Goal: Task Accomplishment & Management: Manage account settings

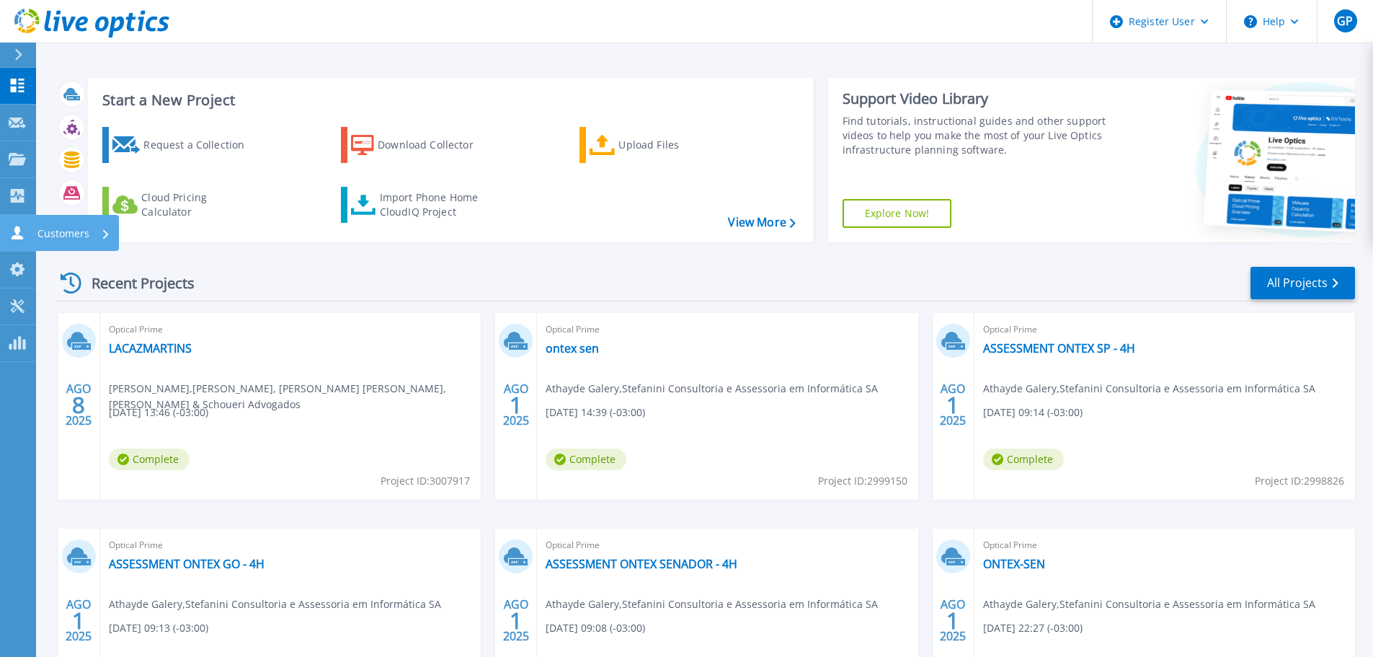
click at [25, 239] on icon at bounding box center [17, 233] width 17 height 14
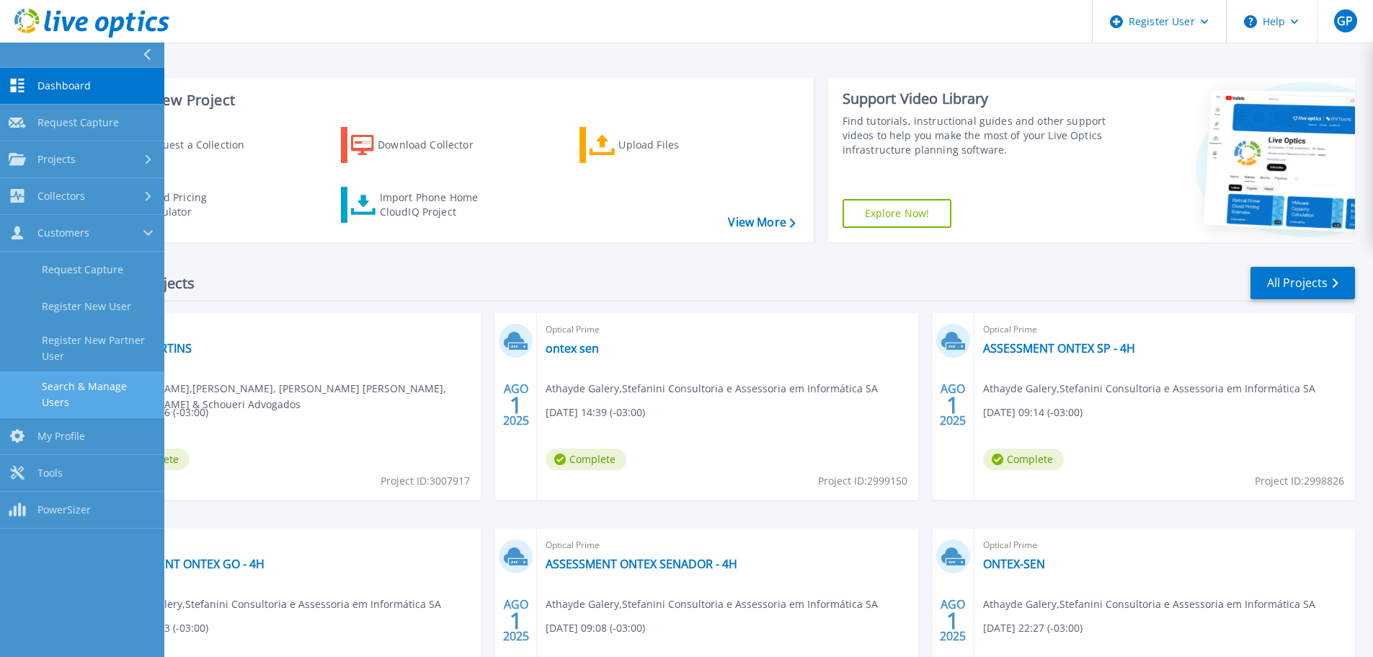
click at [72, 388] on link "Search & Manage Users" at bounding box center [82, 394] width 164 height 46
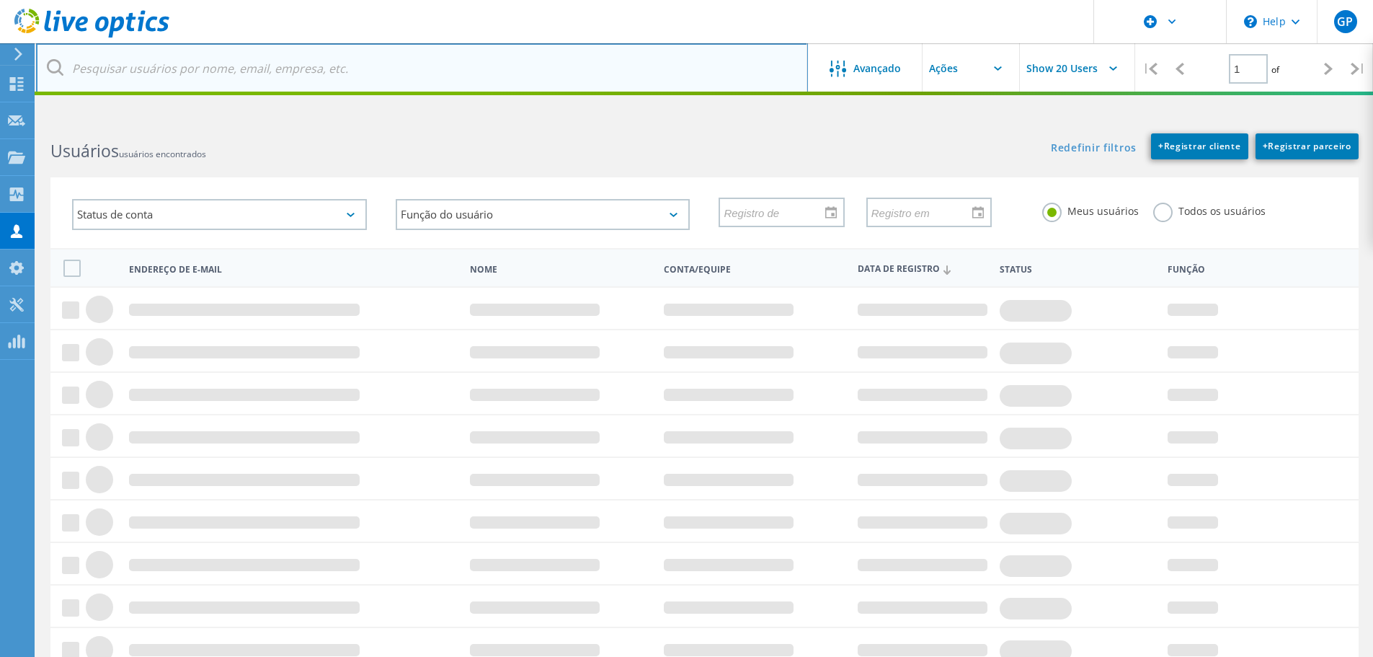
click at [263, 77] on input "text" at bounding box center [422, 68] width 772 height 50
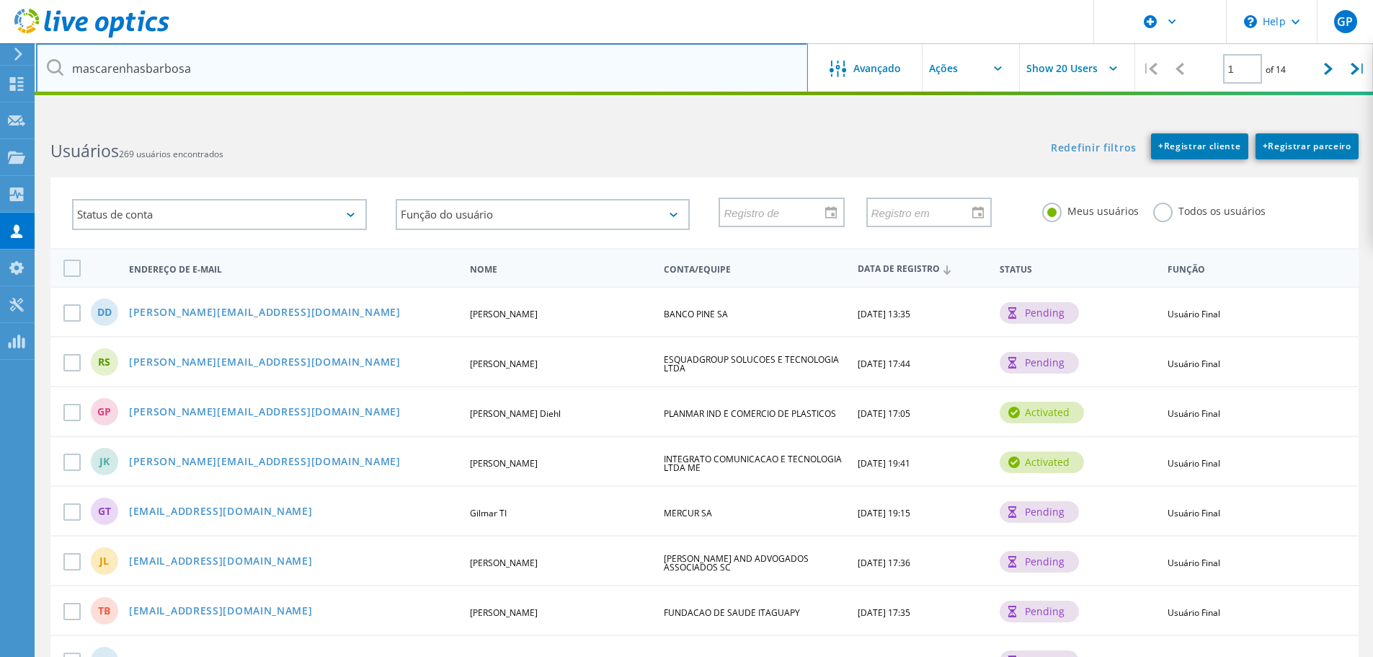
type input "mascarenhasbarbosa"
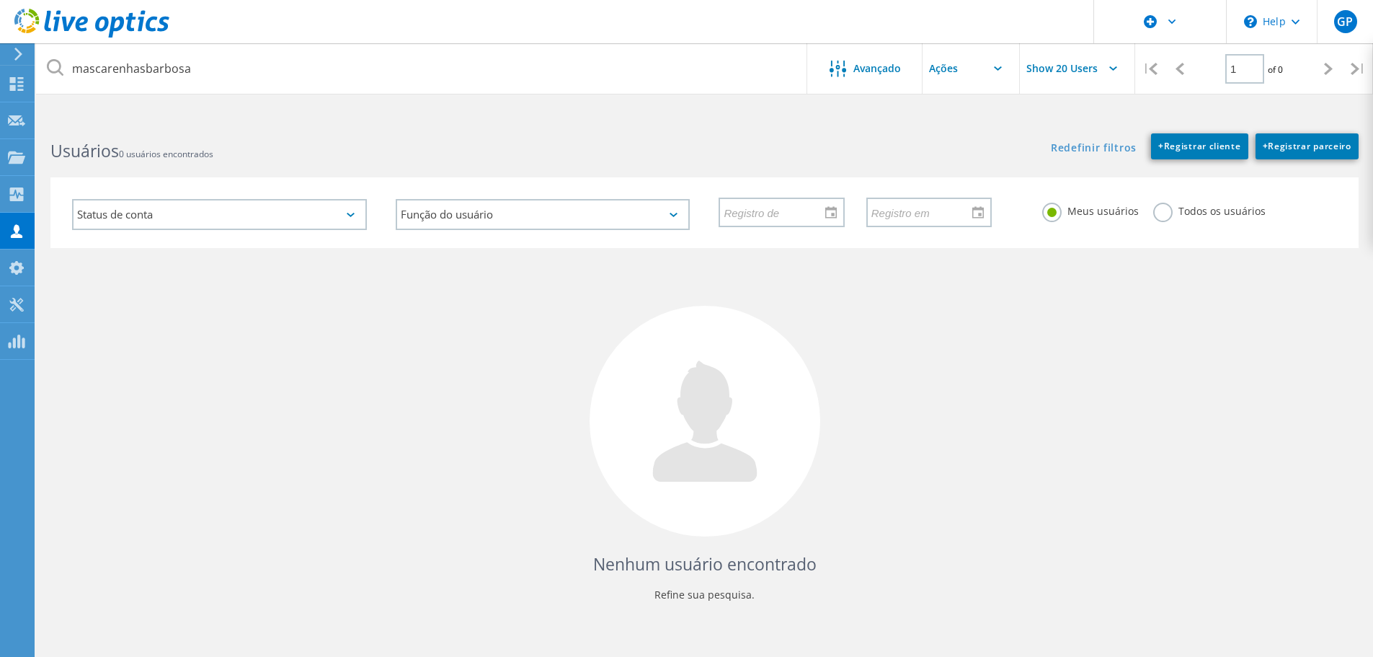
click at [1157, 213] on label "Todos os usuários" at bounding box center [1210, 210] width 112 height 14
click at [0, 0] on input "Todos os usuários" at bounding box center [0, 0] width 0 height 0
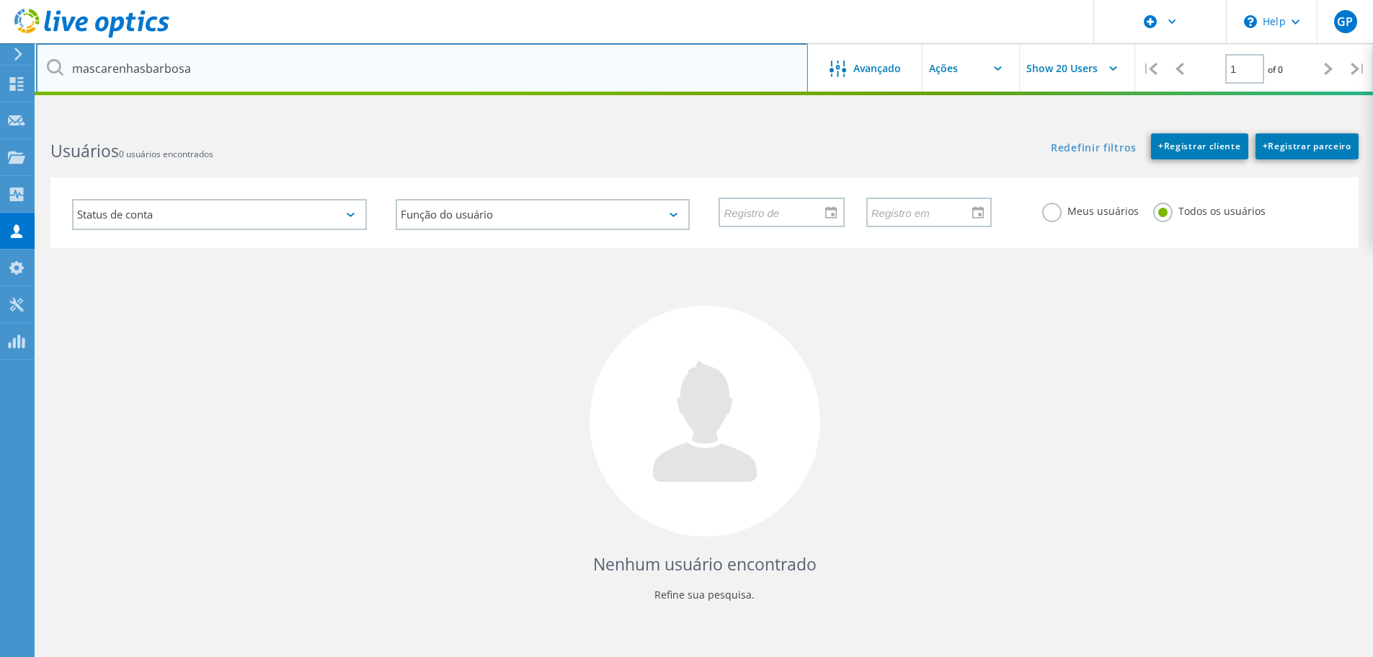
click at [256, 74] on input "mascarenhasbarbosa" at bounding box center [422, 68] width 772 height 50
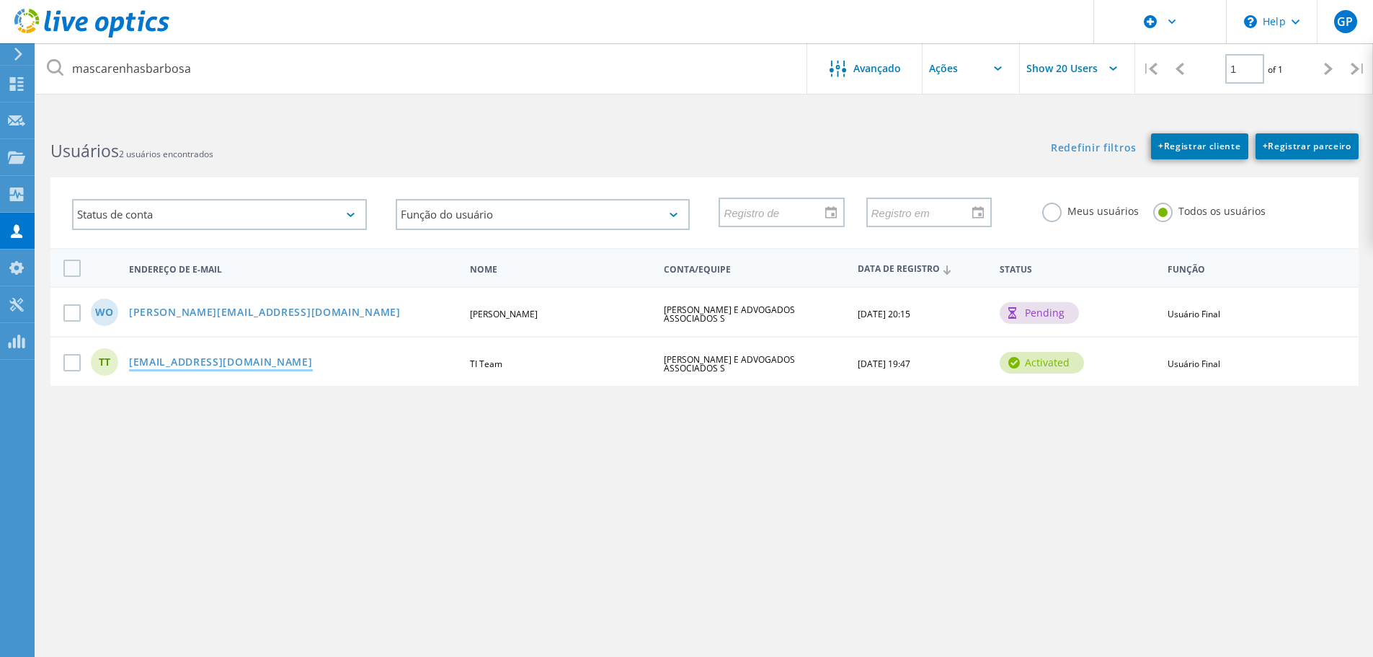
click at [295, 358] on link "atendimento.ti@mascarenhasbarbosa.com.br" at bounding box center [221, 363] width 184 height 12
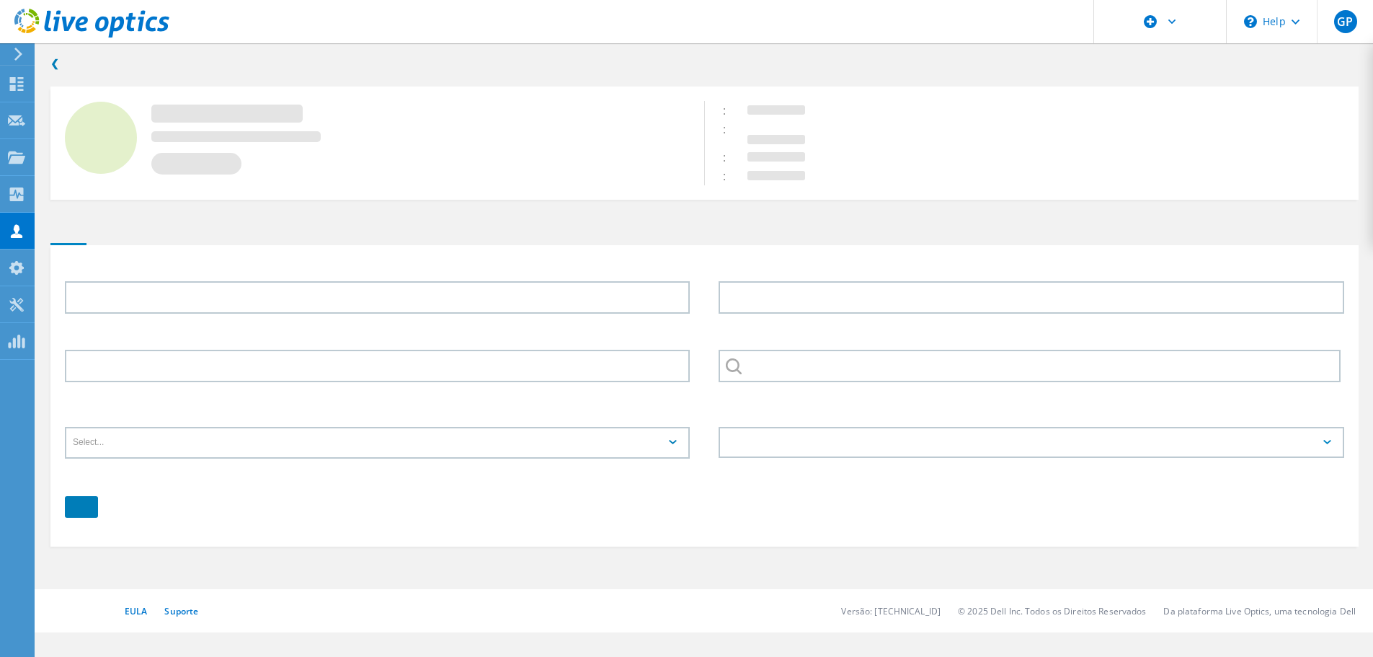
type input "TI"
type input "Team"
type input "MASCARENHAS BARBOSA E ADVOGADOS ASSOCIADOS S"
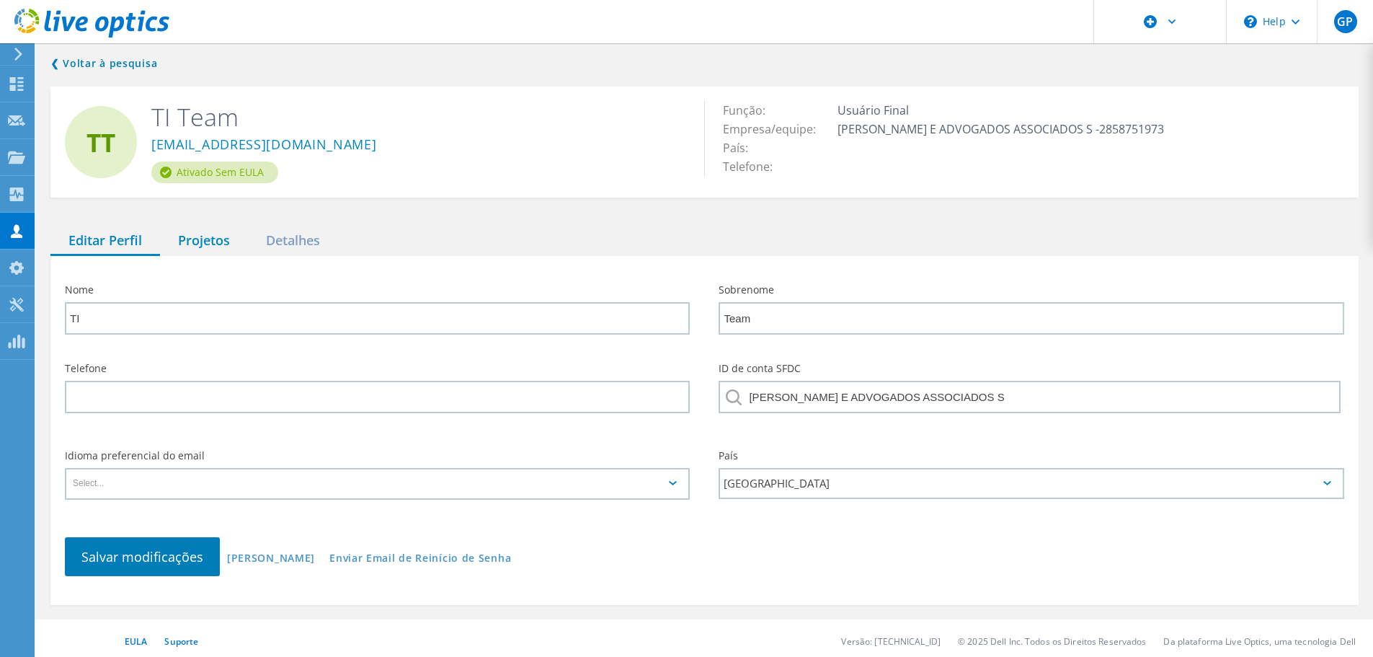
click at [203, 242] on div "Projetos" at bounding box center [204, 241] width 88 height 30
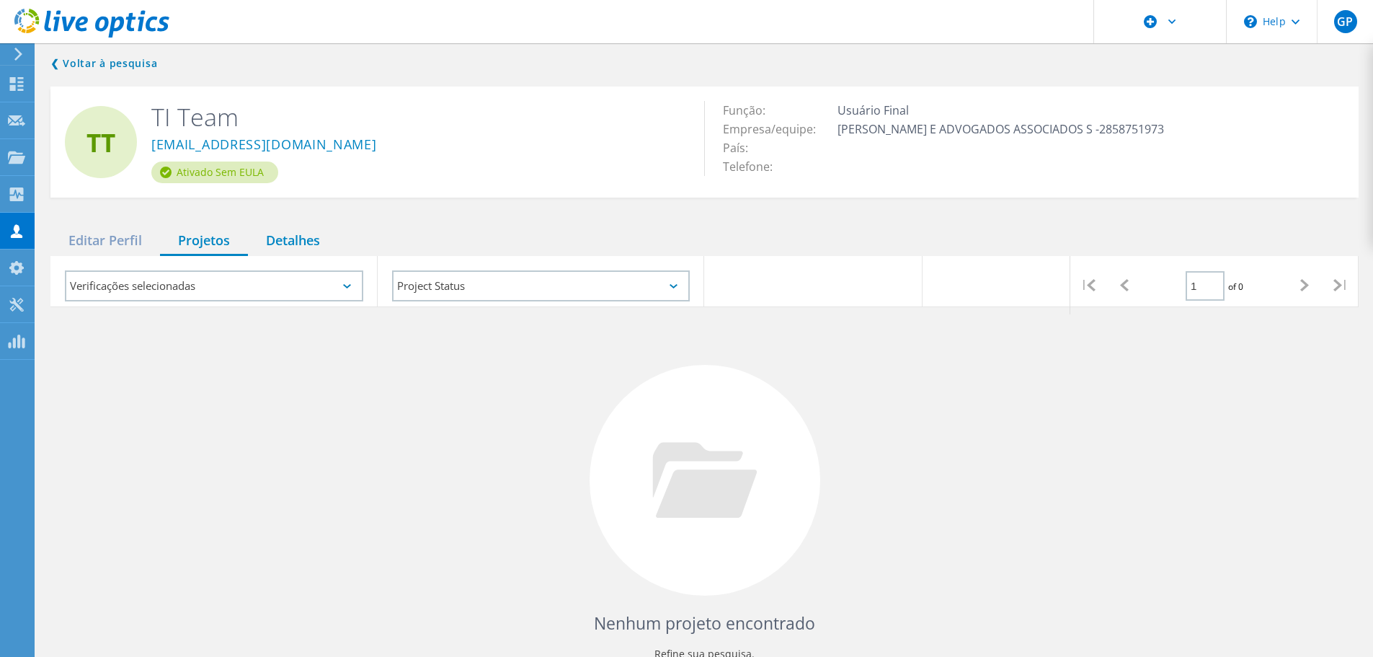
click at [280, 238] on div "Detalhes" at bounding box center [293, 241] width 90 height 30
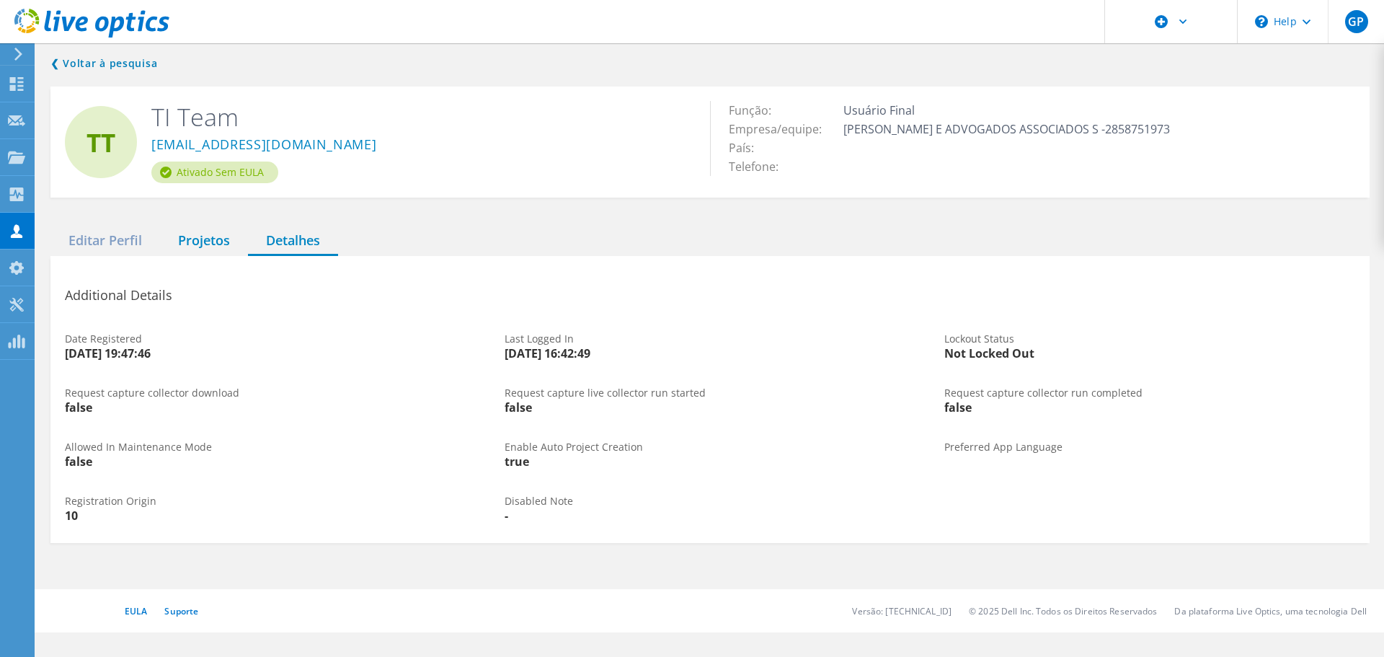
click at [188, 245] on div "Projetos" at bounding box center [204, 241] width 88 height 30
